Goal: Check status

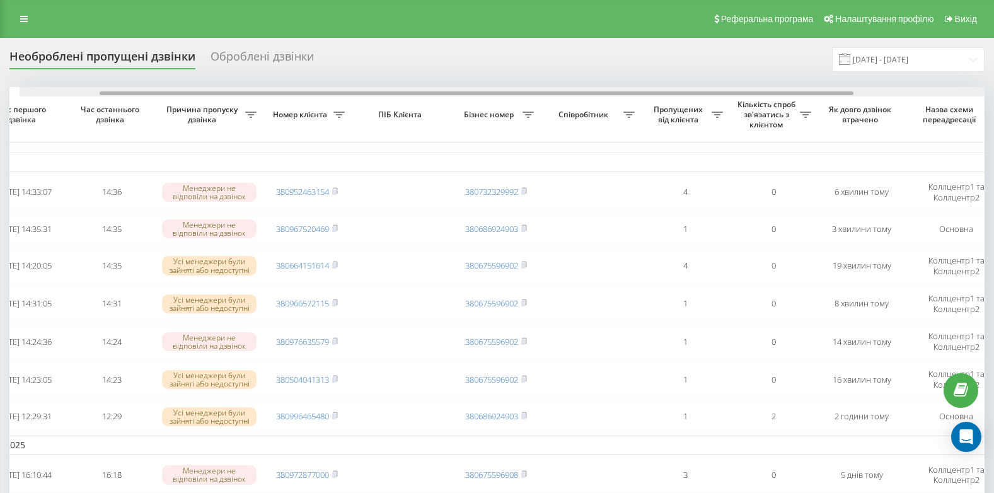
scroll to position [0, 103]
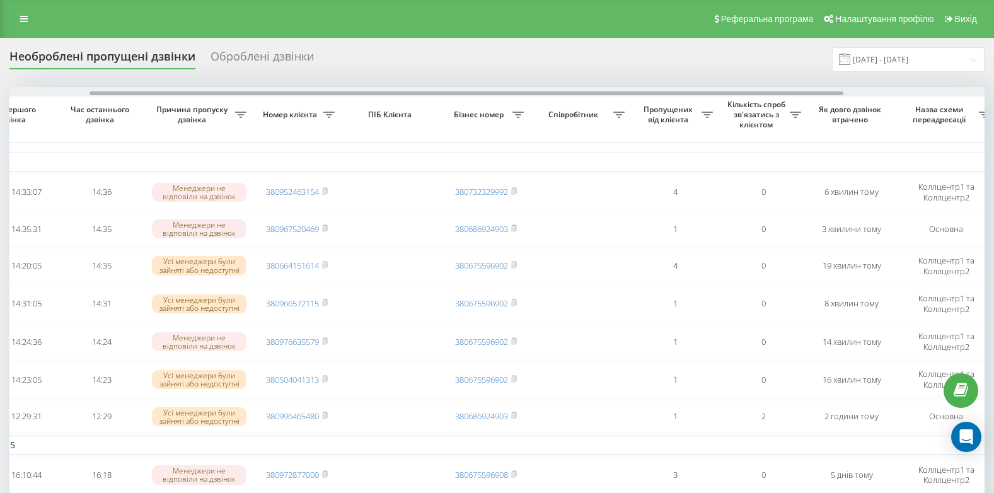
drag, startPoint x: 251, startPoint y: 93, endPoint x: 331, endPoint y: 100, distance: 80.3
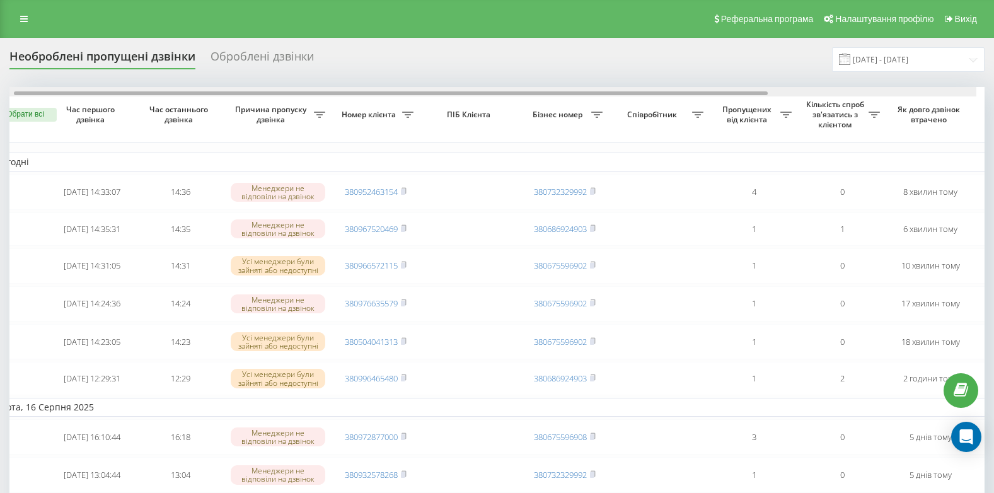
scroll to position [0, 16]
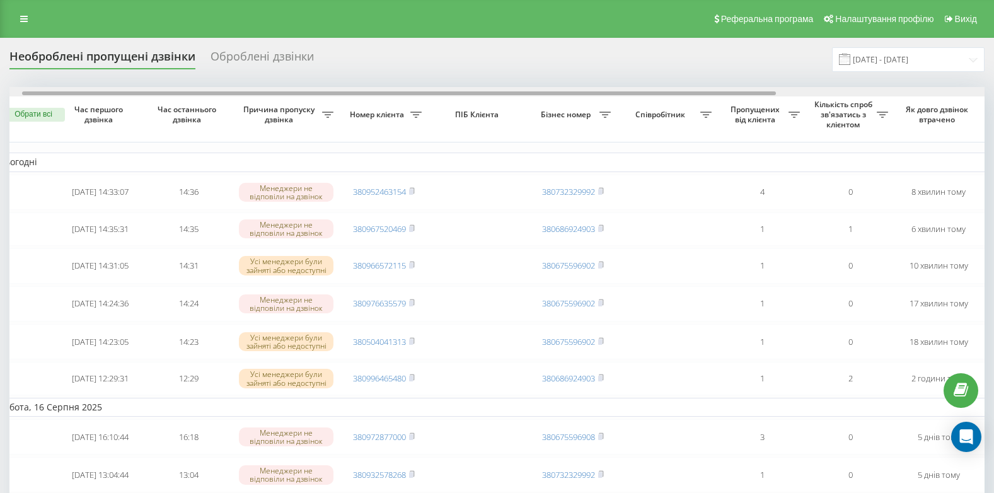
drag, startPoint x: 287, startPoint y: 91, endPoint x: 299, endPoint y: 106, distance: 19.2
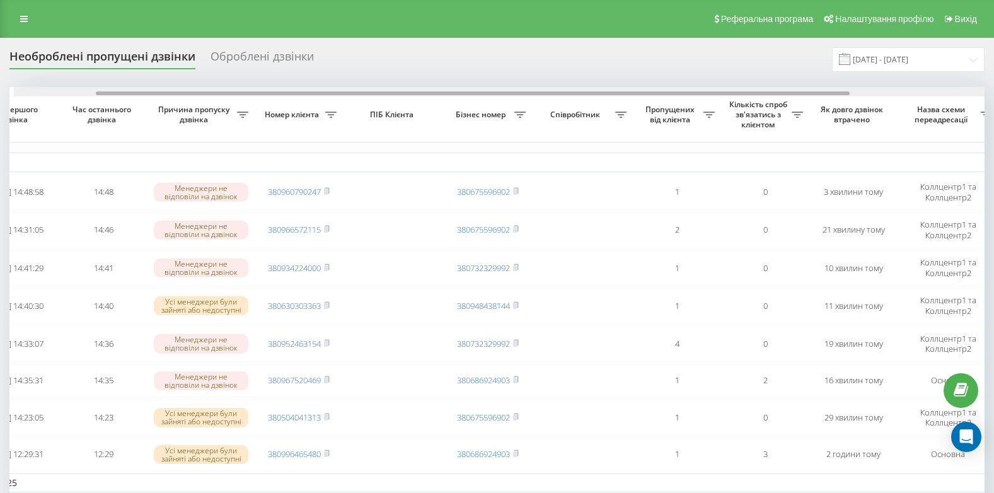
scroll to position [0, 106]
drag, startPoint x: 451, startPoint y: 94, endPoint x: 533, endPoint y: 96, distance: 82.0
click at [533, 96] on div at bounding box center [496, 91] width 975 height 9
